Goal: Find specific page/section: Find specific page/section

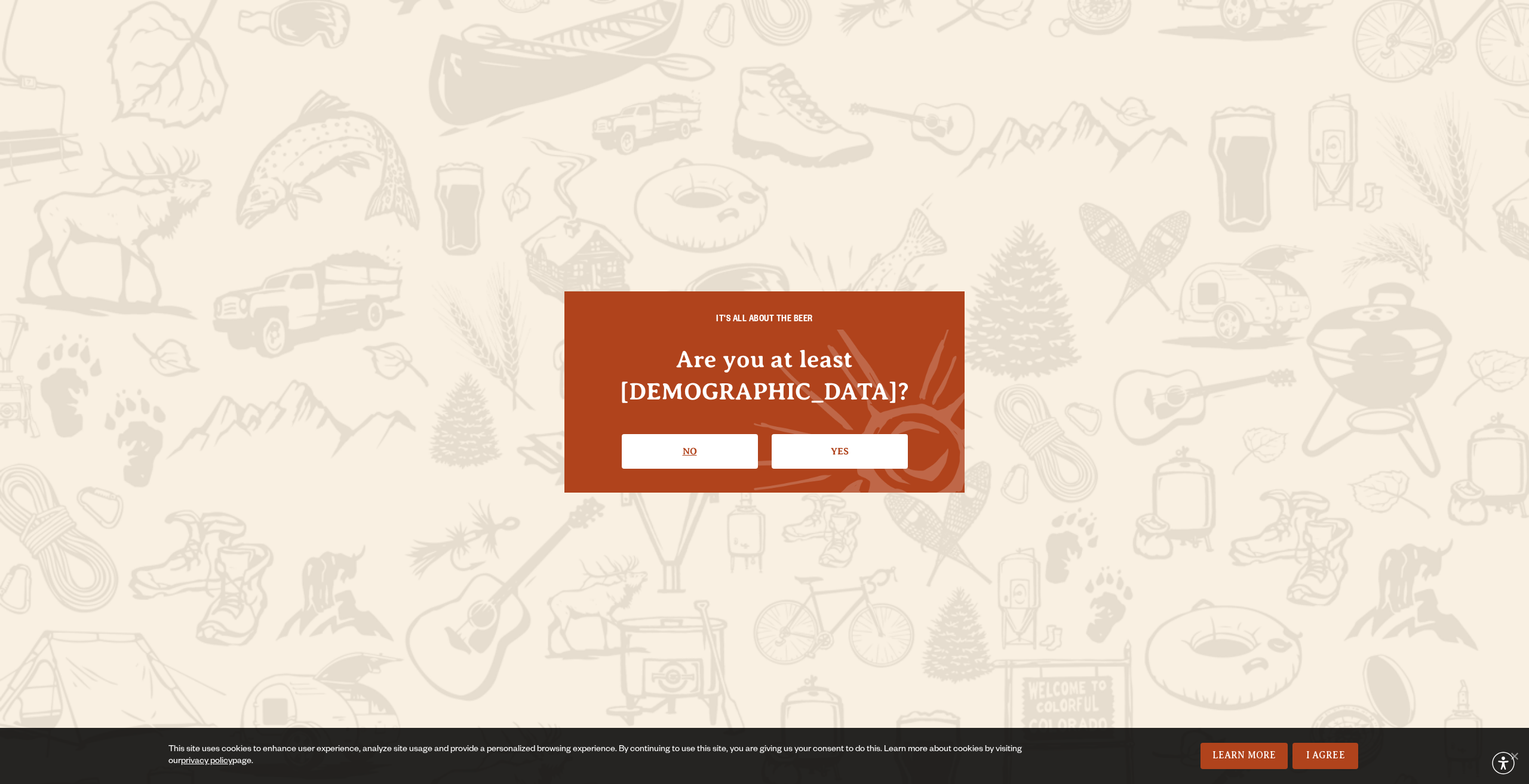
click at [638, 434] on link "No" at bounding box center [690, 451] width 136 height 35
click at [869, 434] on link "Yes" at bounding box center [840, 451] width 136 height 35
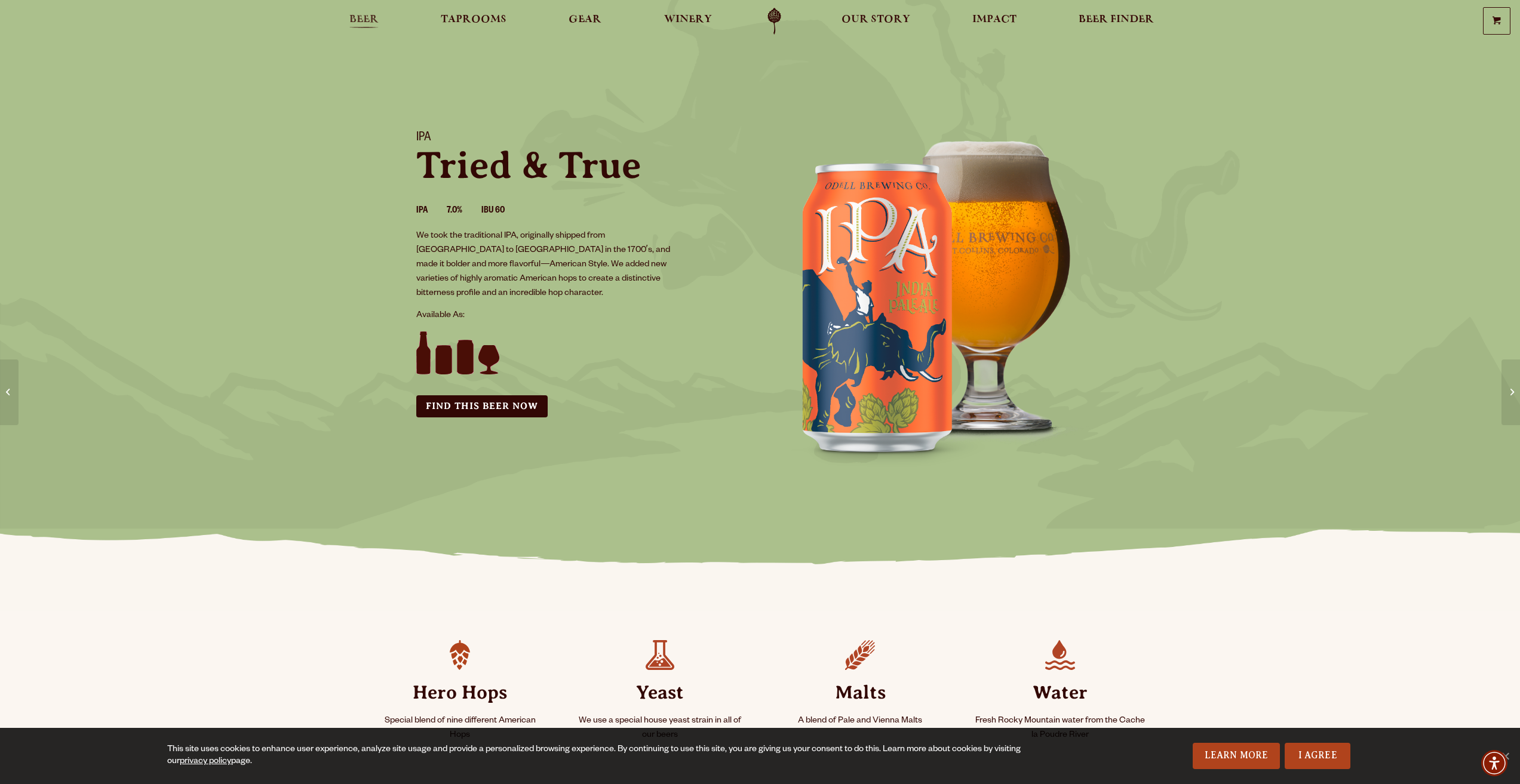
click at [364, 16] on span "Beer" at bounding box center [364, 19] width 30 height 10
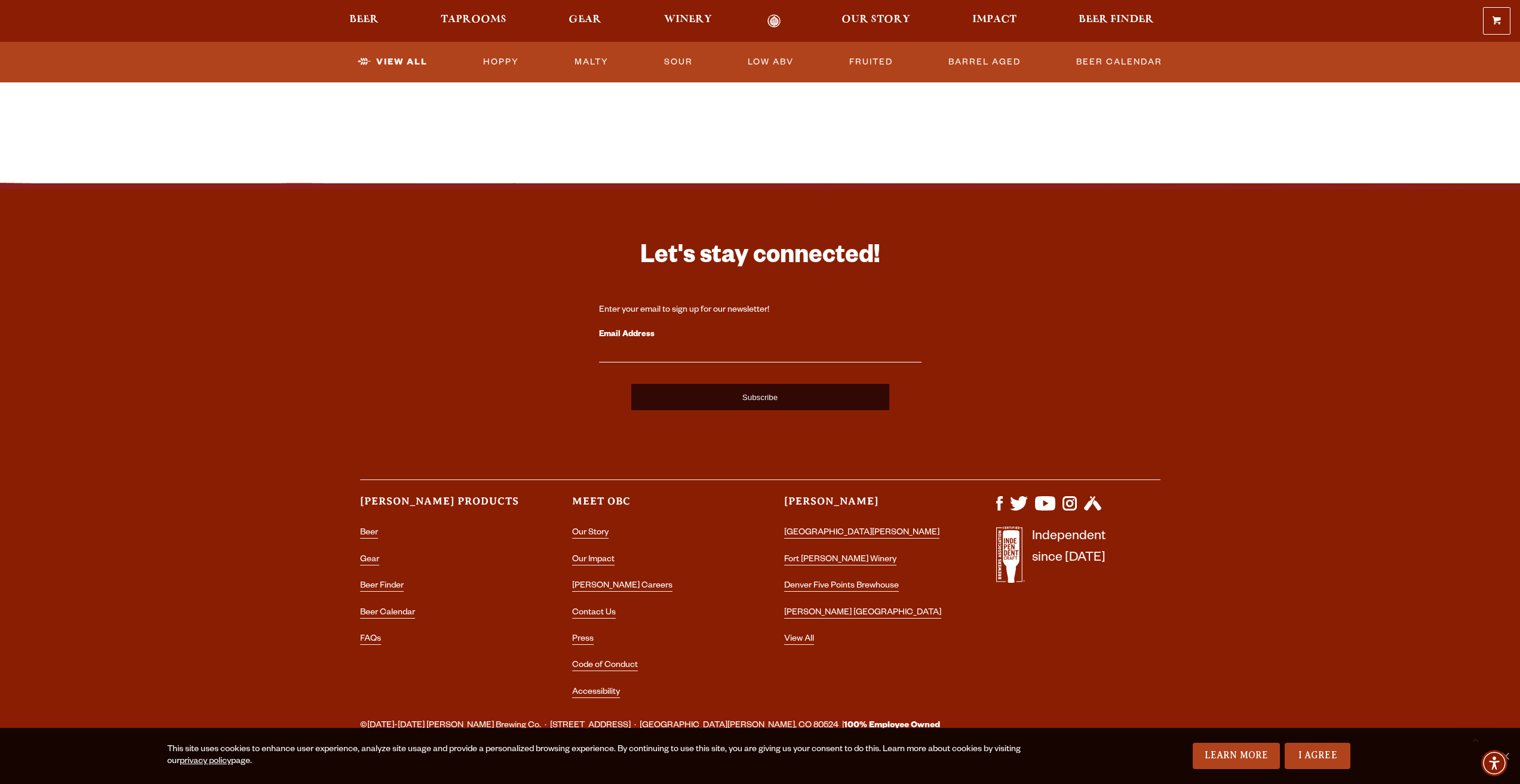
scroll to position [2770, 0]
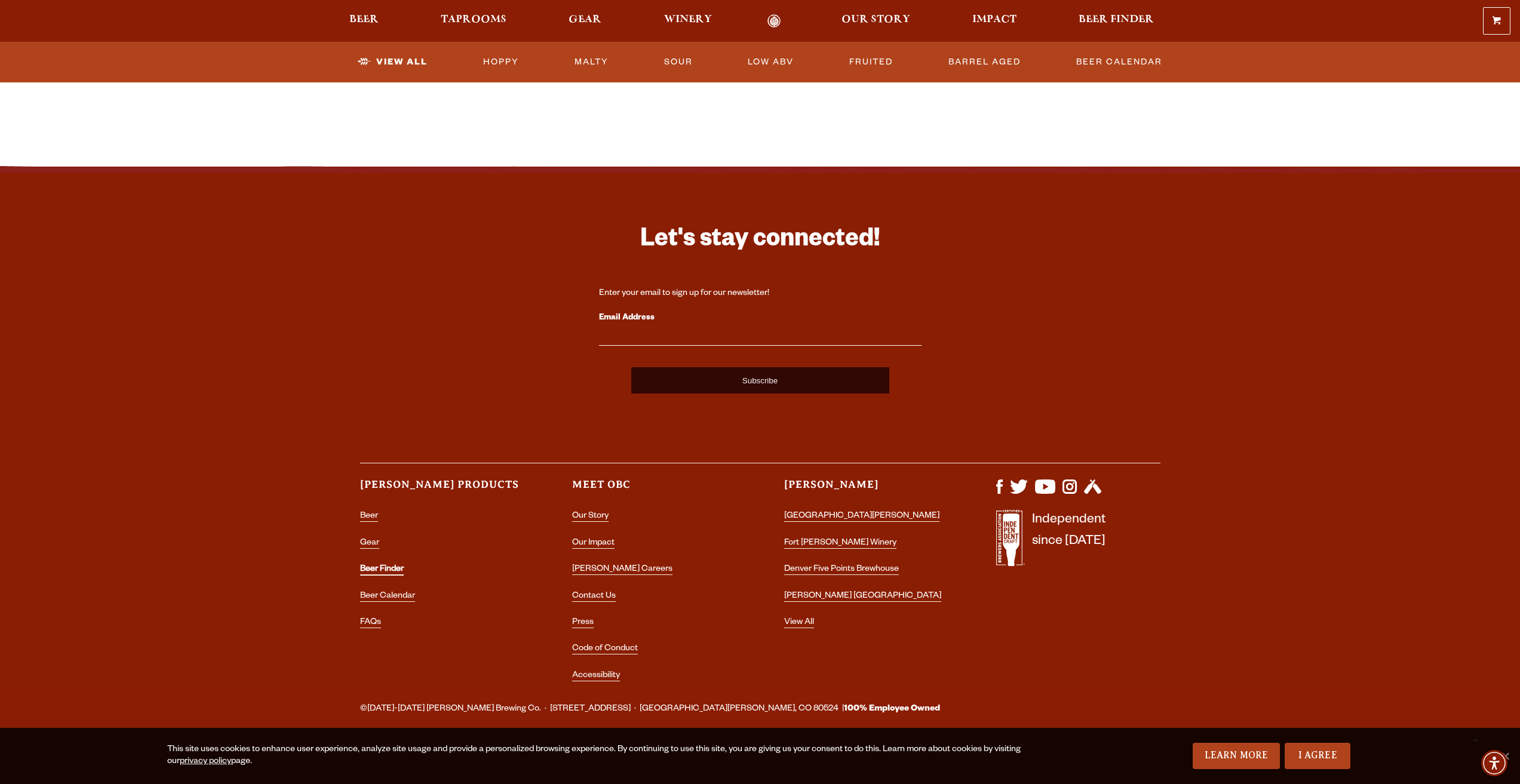
click at [396, 570] on link "Beer Finder" at bounding box center [381, 570] width 44 height 11
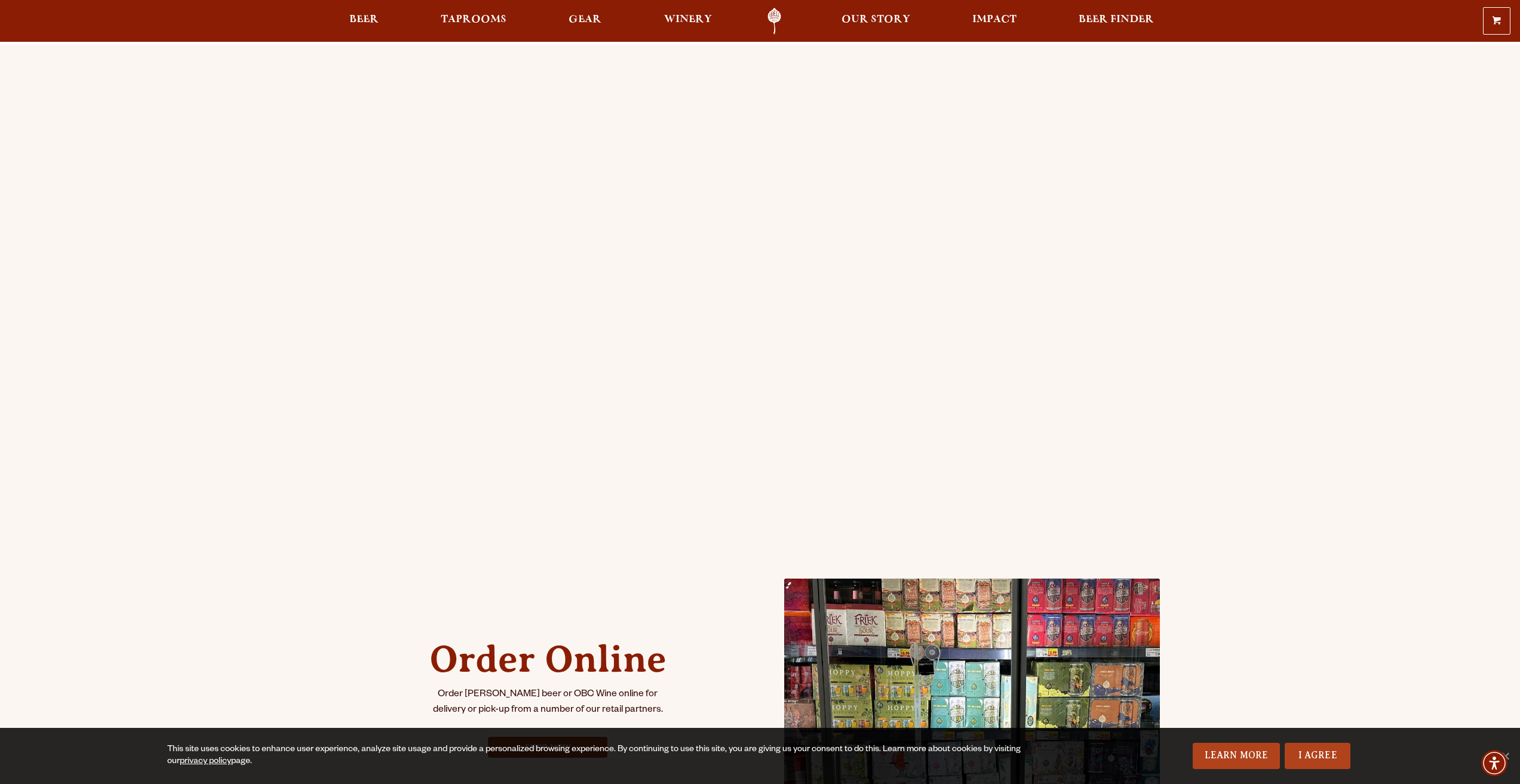
click at [1348, 342] on div "Order Online Order [PERSON_NAME] beer or OBC Wine online for delivery or pick-u…" at bounding box center [760, 473] width 1520 height 856
drag, startPoint x: 216, startPoint y: 0, endPoint x: 84, endPoint y: 259, distance: 290.7
click at [86, 259] on div "Order Online Order [PERSON_NAME] beer or OBC Wine online for delivery or pick-u…" at bounding box center [760, 473] width 1520 height 856
